Goal: Transaction & Acquisition: Purchase product/service

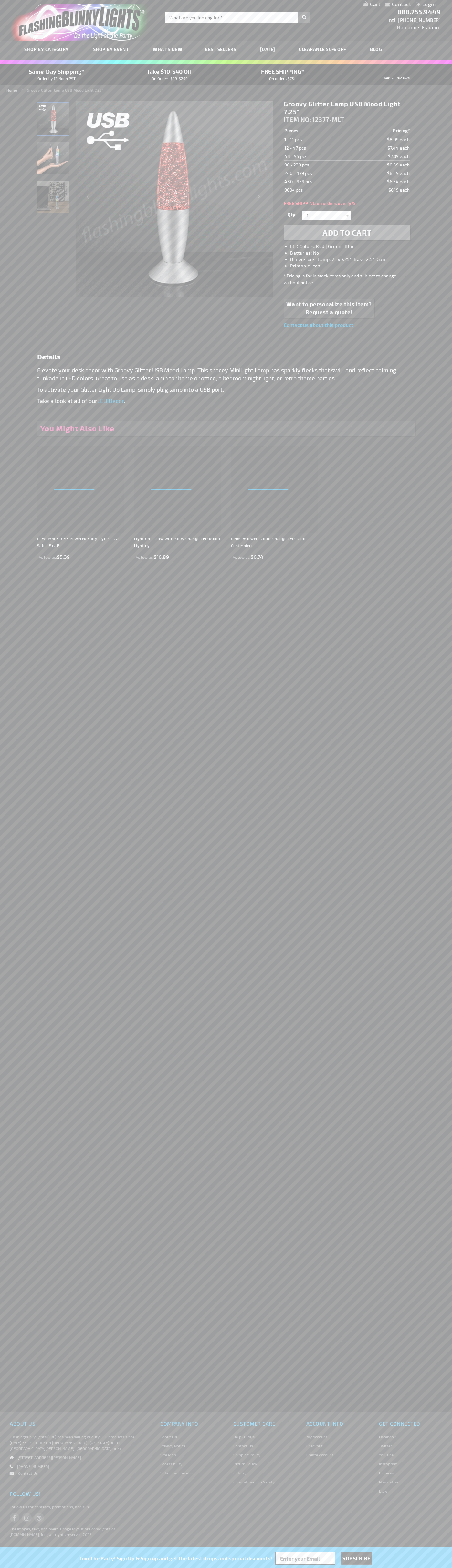
click at [353, 247] on li "LED Colors: Red | Green | Blue" at bounding box center [353, 247] width 126 height 7
click at [347, 233] on span "Add to Cart" at bounding box center [347, 232] width 49 height 9
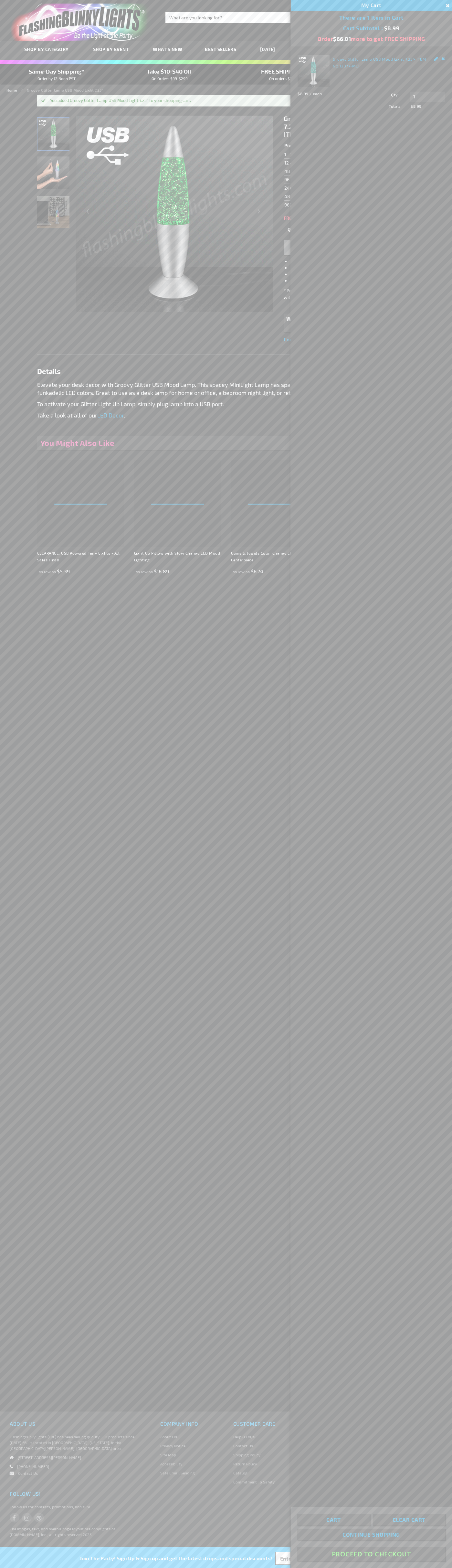
click at [371, 1554] on button "Proceed To Checkout" at bounding box center [371, 1554] width 148 height 15
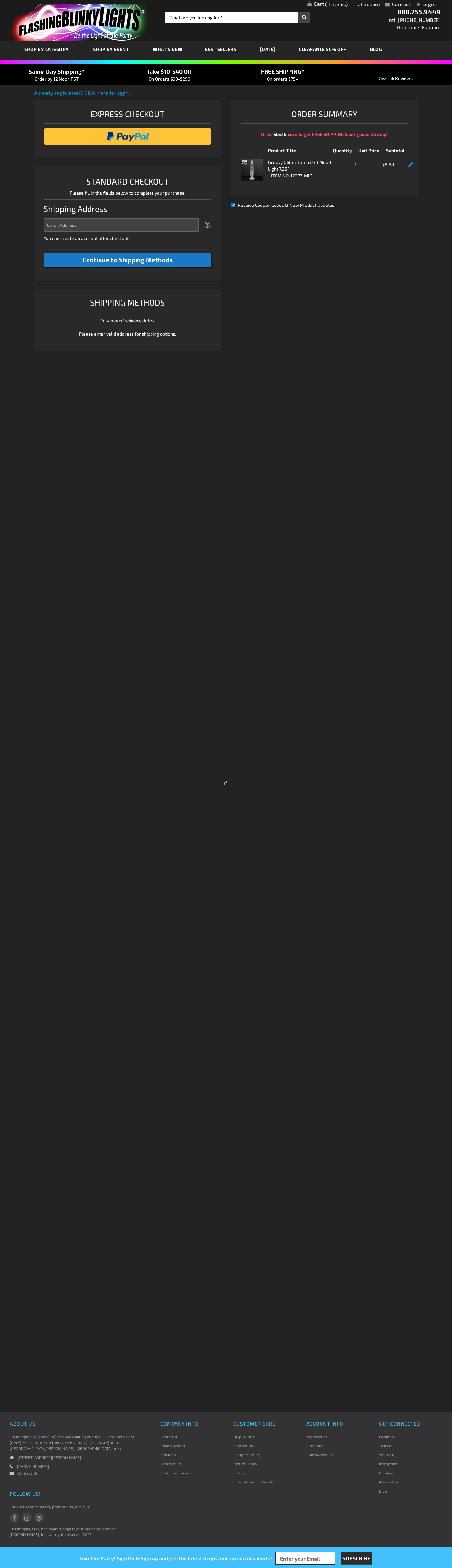
select select "US"
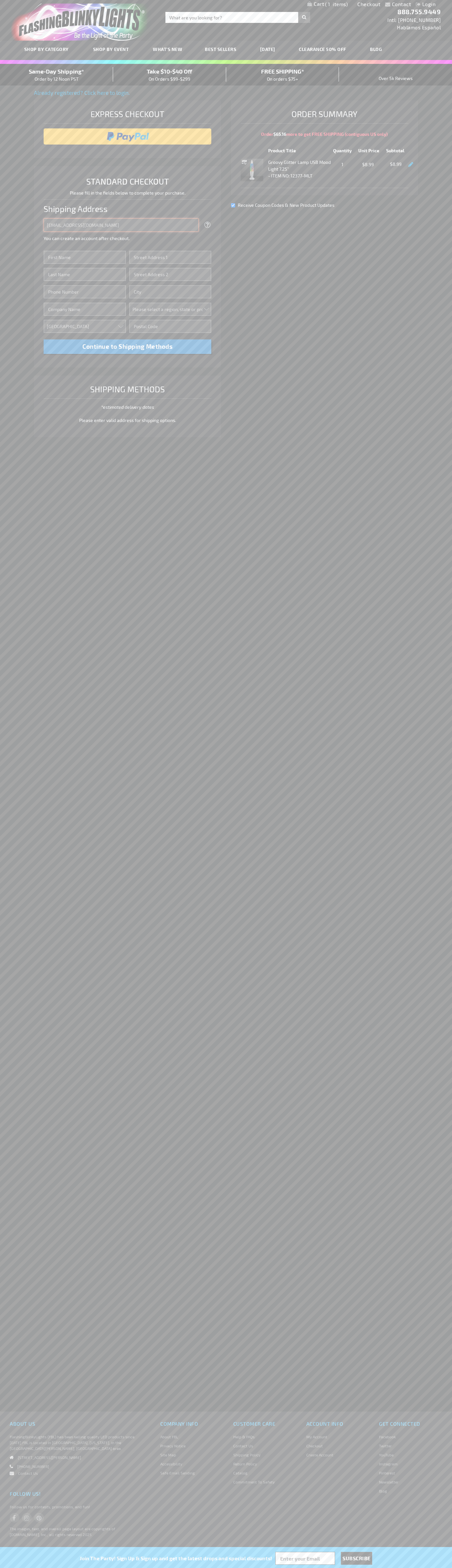
type input "johnsmith005@storebotmail.joonix.net"
type input "John"
type input "4581 Webb Street"
type input "First floor"
type input "pryor"
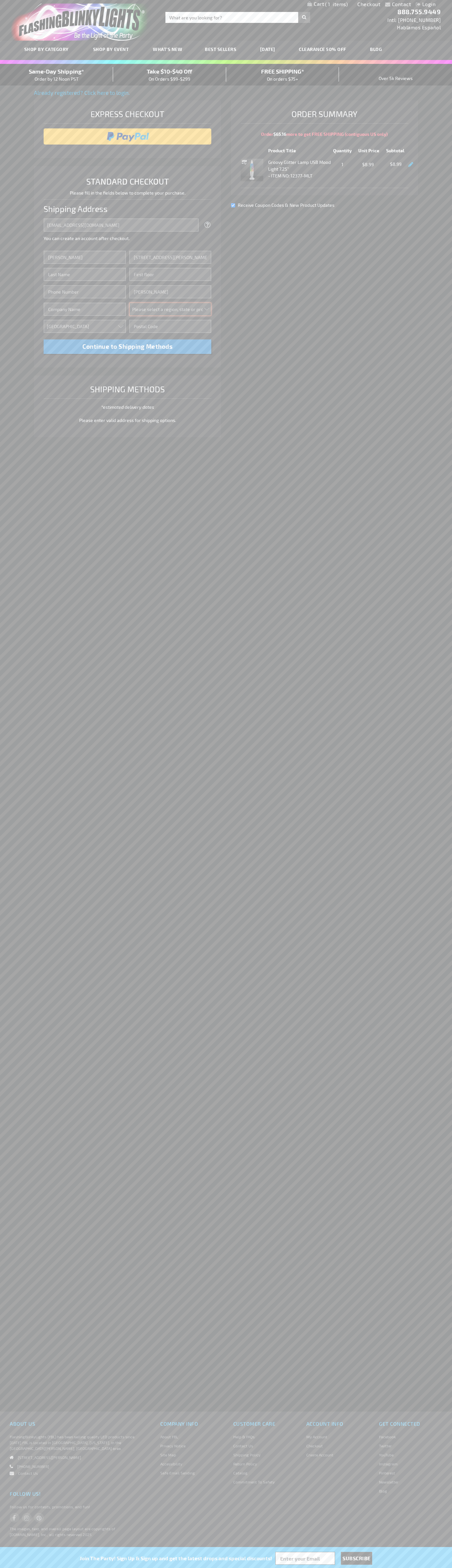
select select "48"
type input "74361"
type input "Smith"
type input "6502530000"
type input "John Smith"
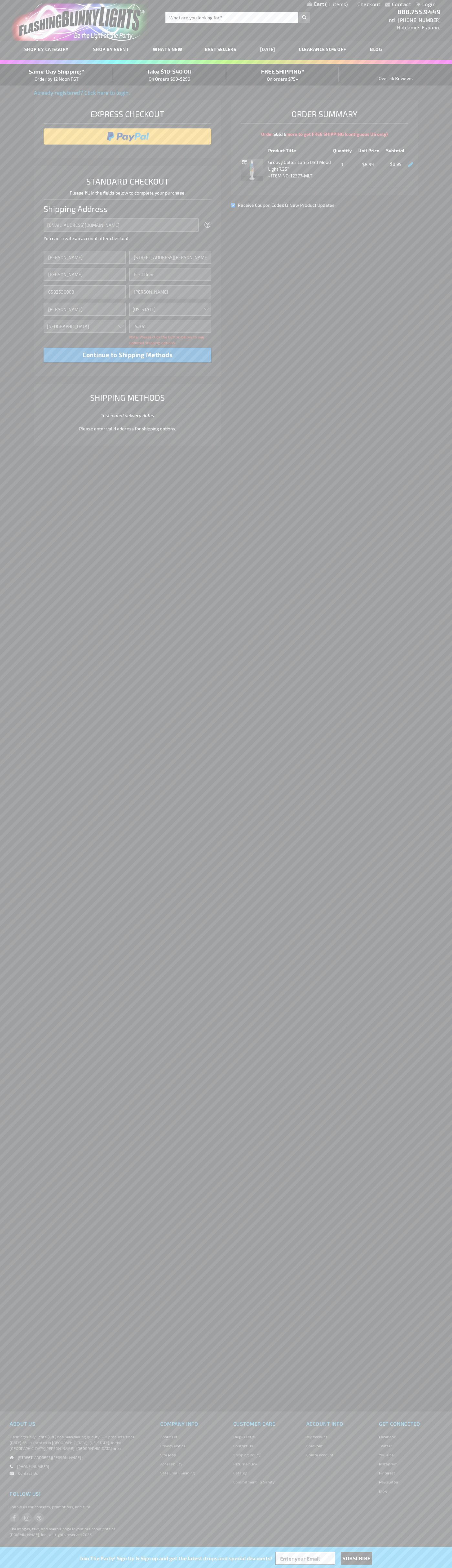
click at [57, 75] on div "Same-Day Shipping* Order by 12 Noon PST" at bounding box center [57, 74] width 113 height 15
click at [127, 136] on input "image" at bounding box center [127, 136] width 161 height 13
